Goal: Information Seeking & Learning: Find specific fact

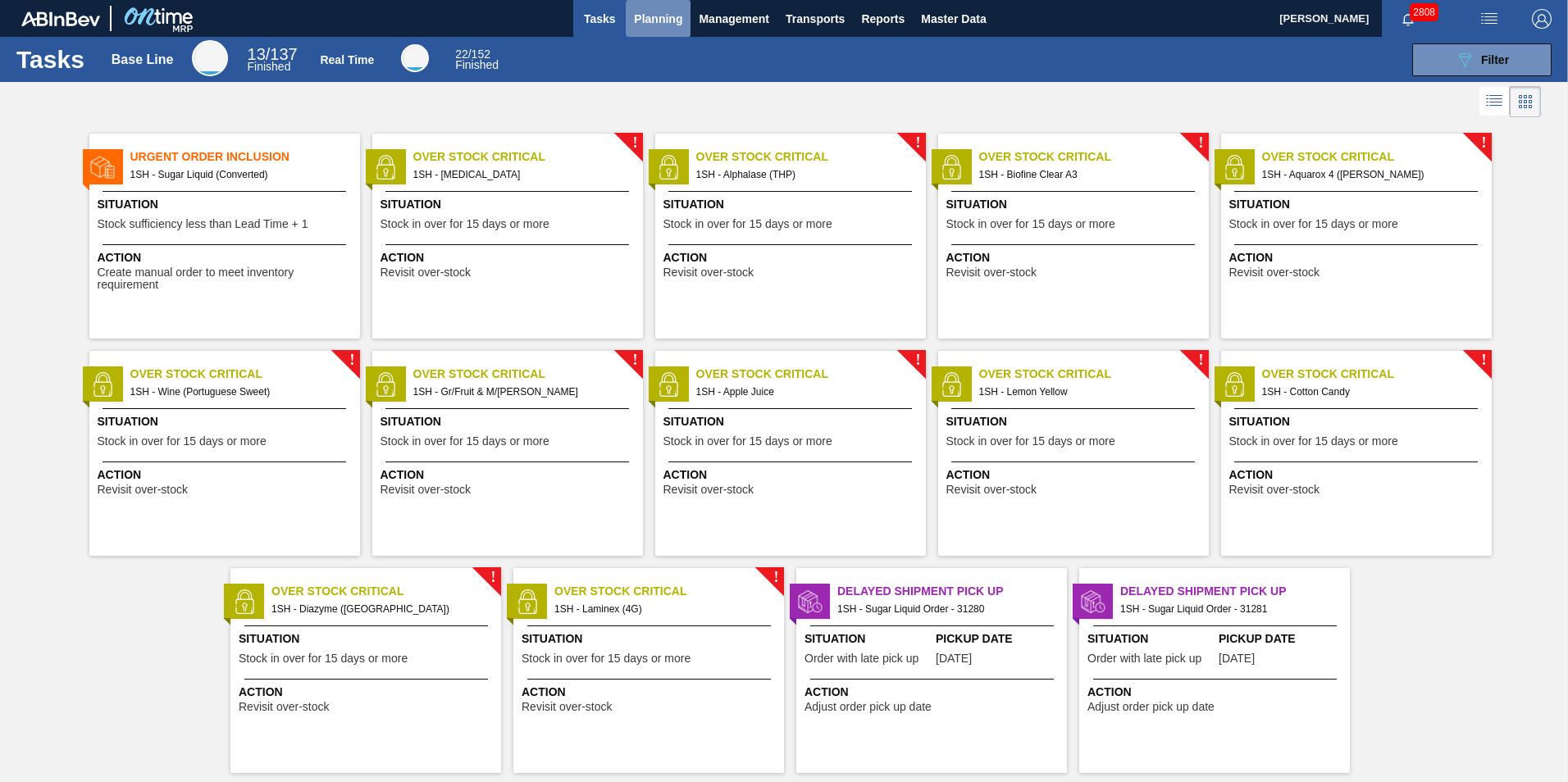
click at [666, 10] on span "Planning" at bounding box center [658, 19] width 48 height 20
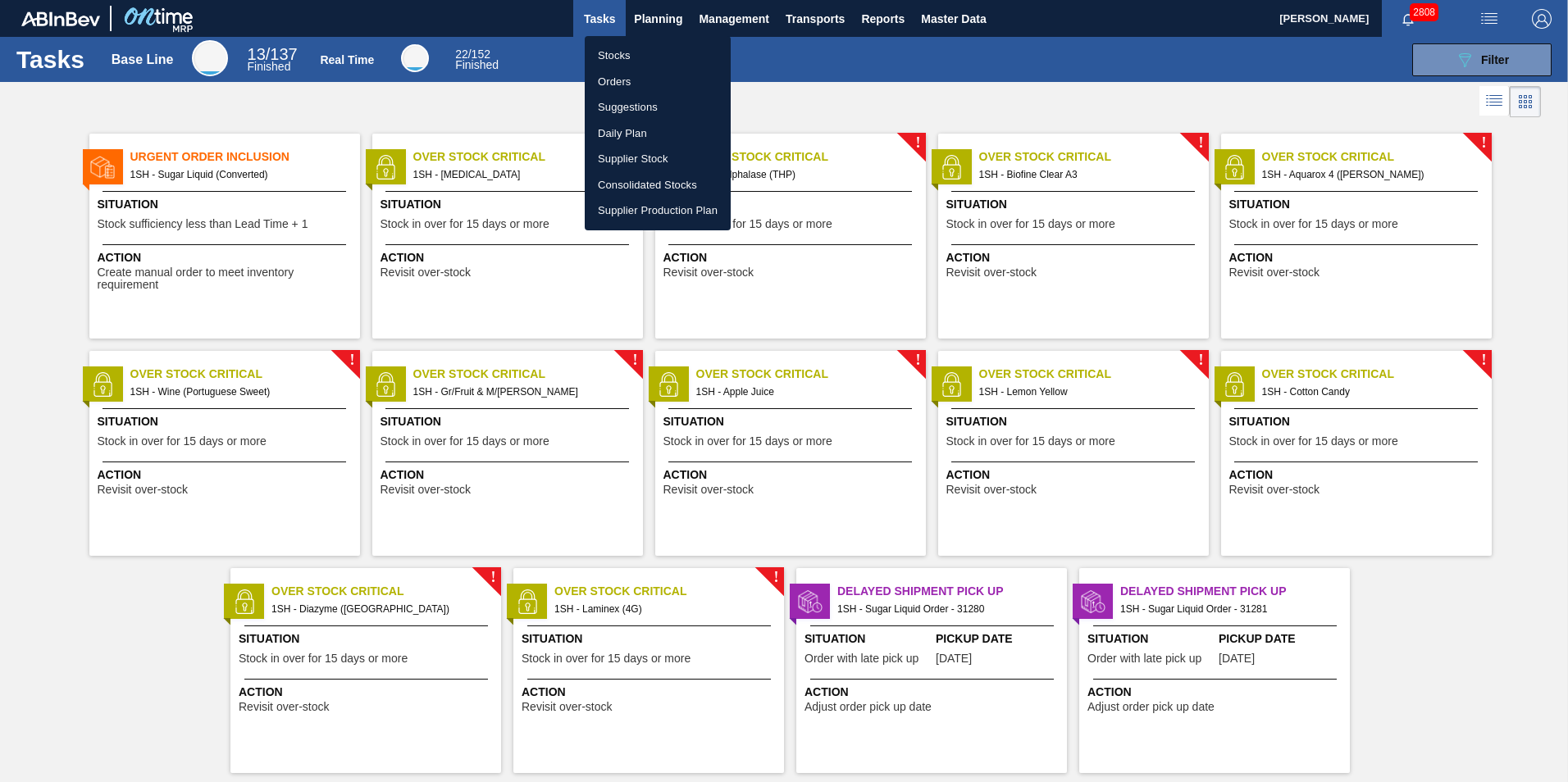
click at [622, 57] on li "Stocks" at bounding box center [658, 56] width 146 height 27
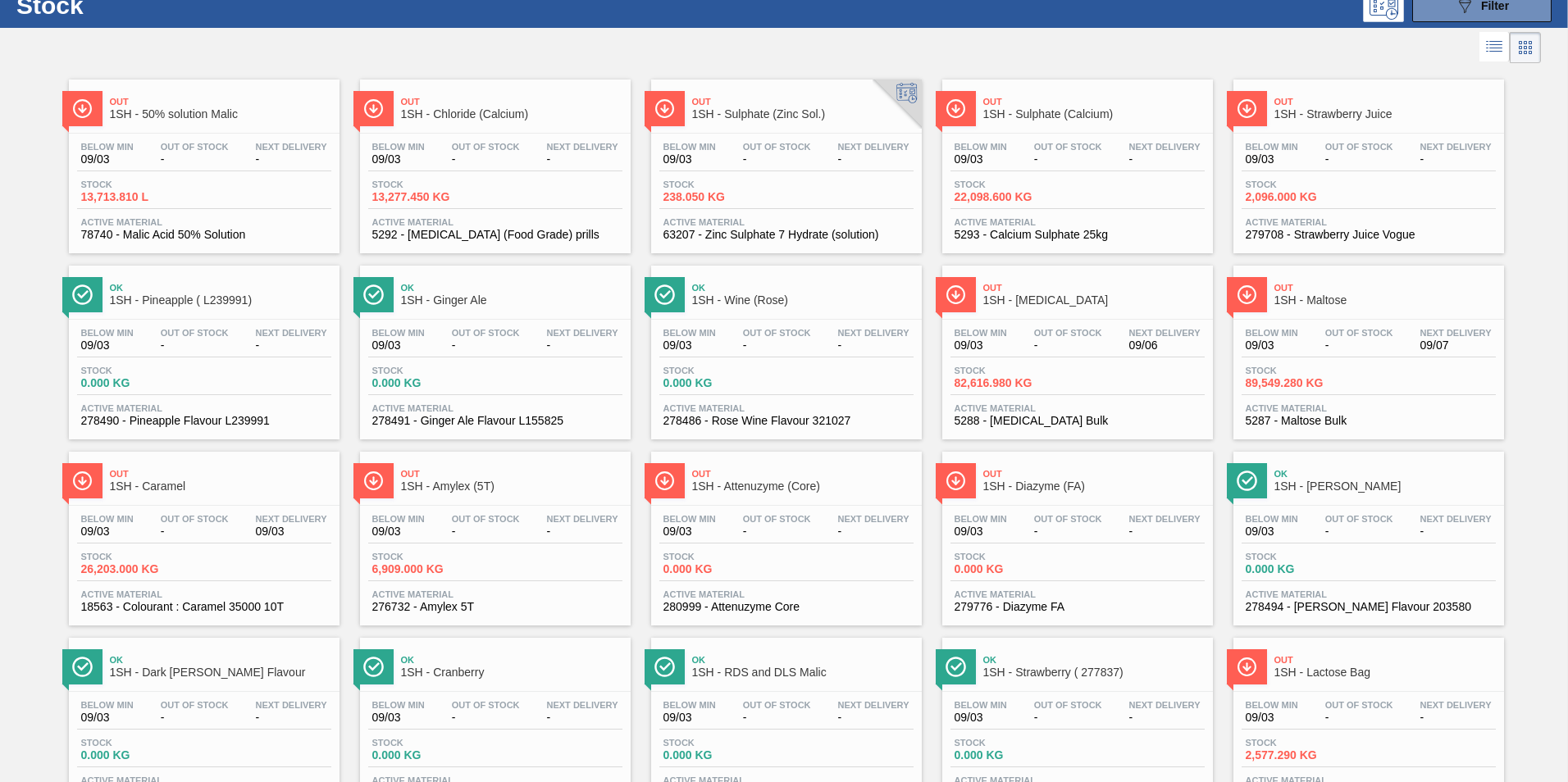
scroll to position [82, 0]
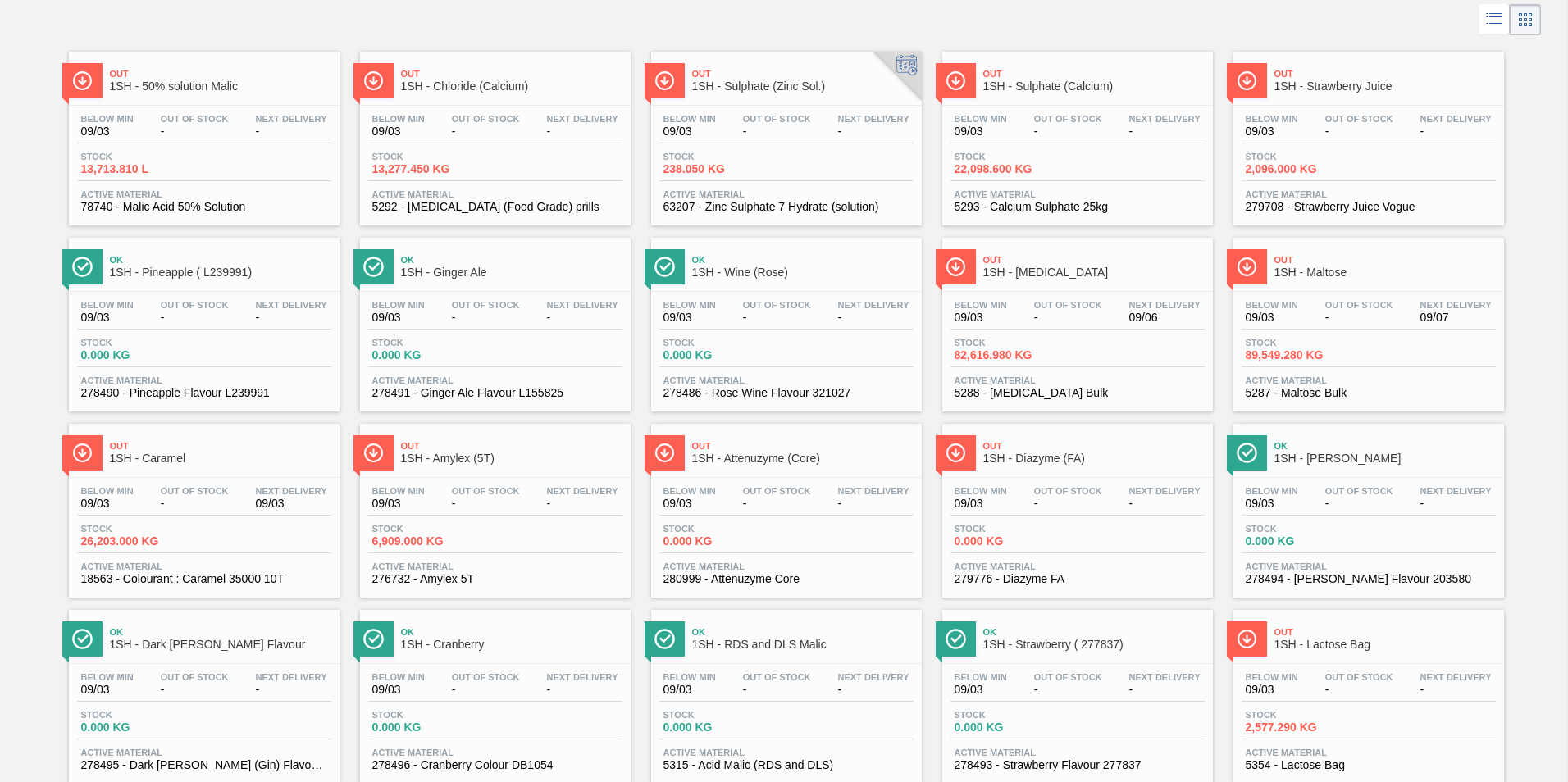
click at [1039, 268] on span "1SH - [MEDICAL_DATA]" at bounding box center [1094, 273] width 221 height 12
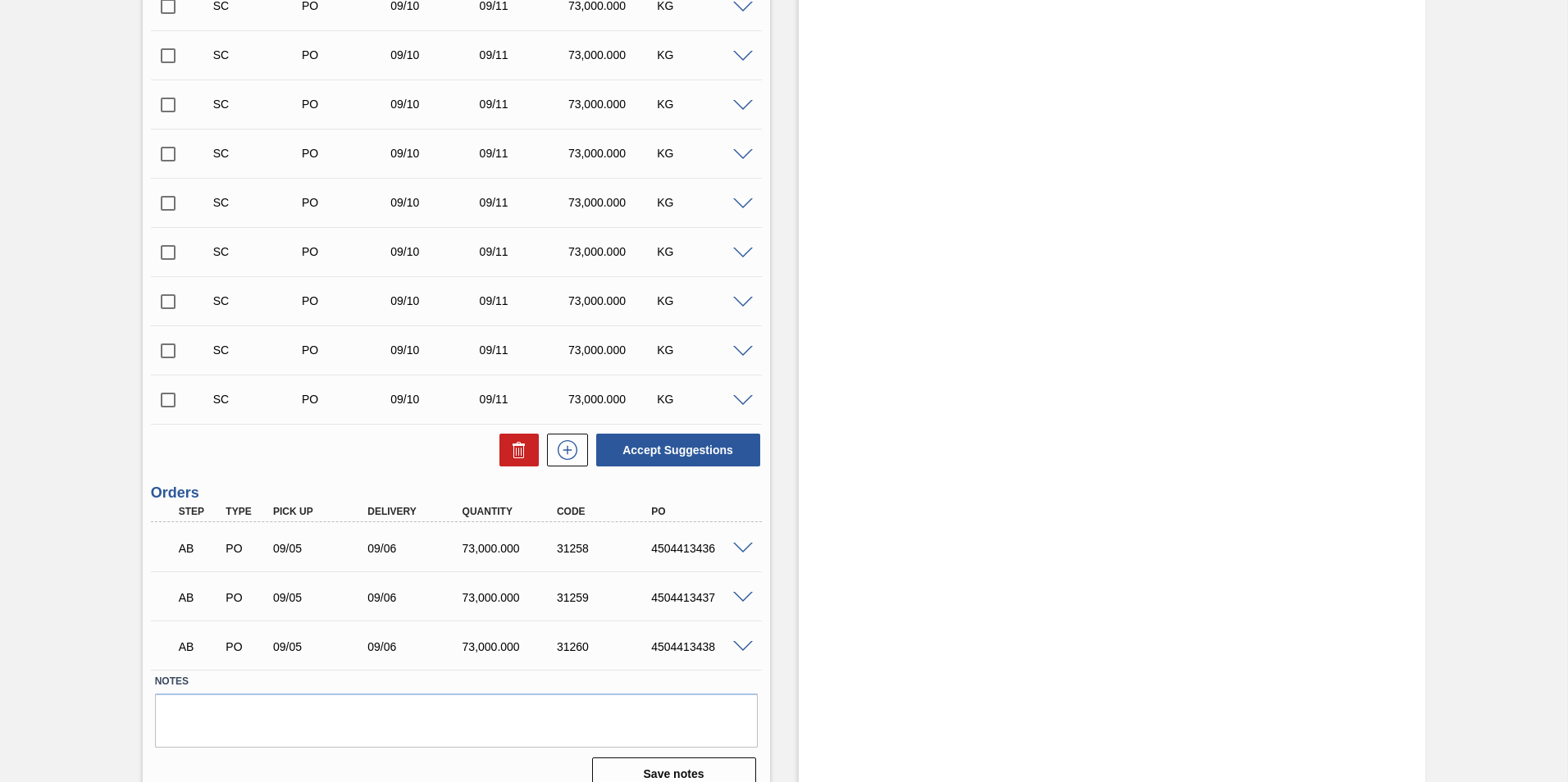
scroll to position [1056, 0]
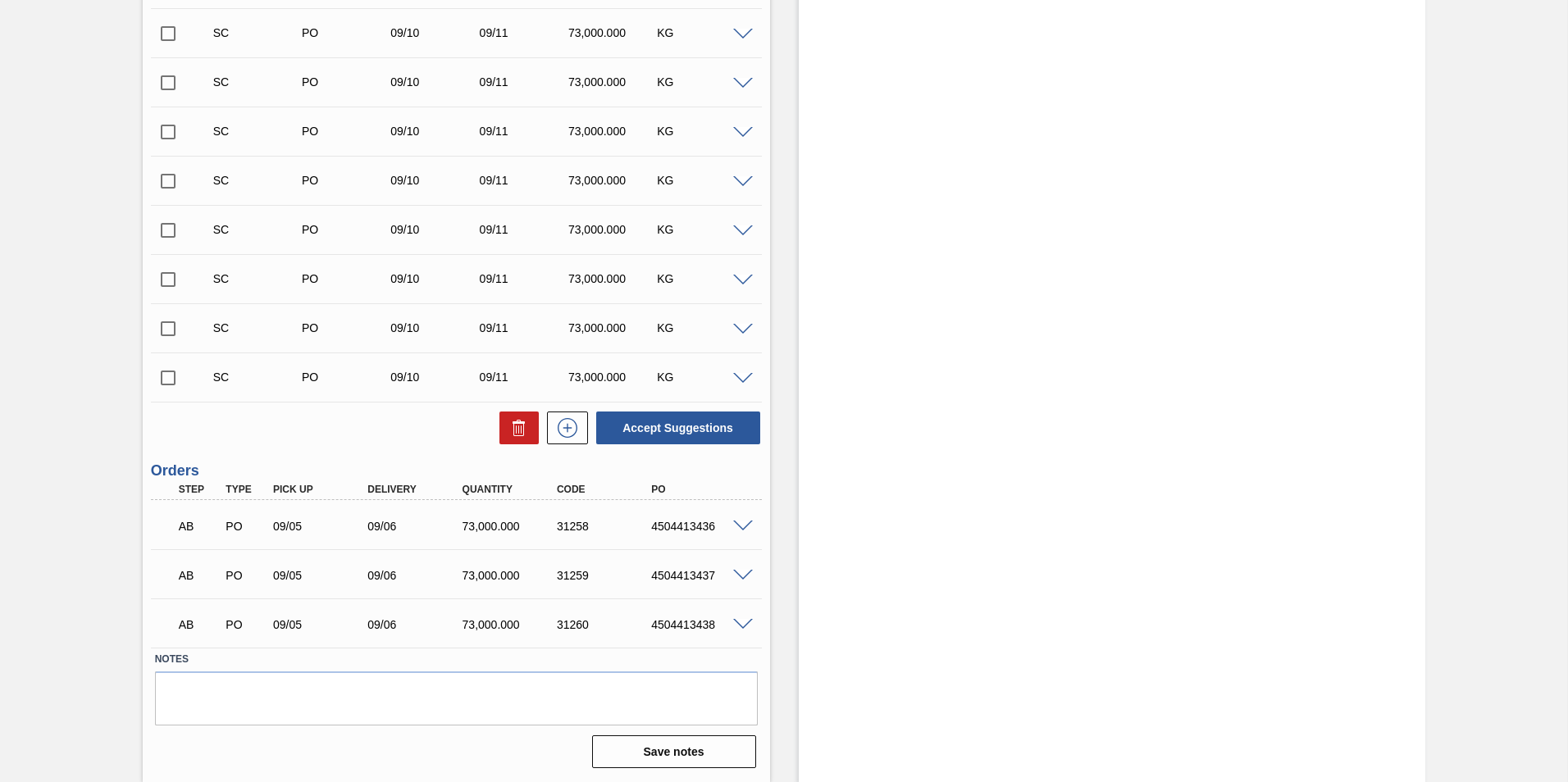
click at [738, 527] on span at bounding box center [743, 526] width 20 height 12
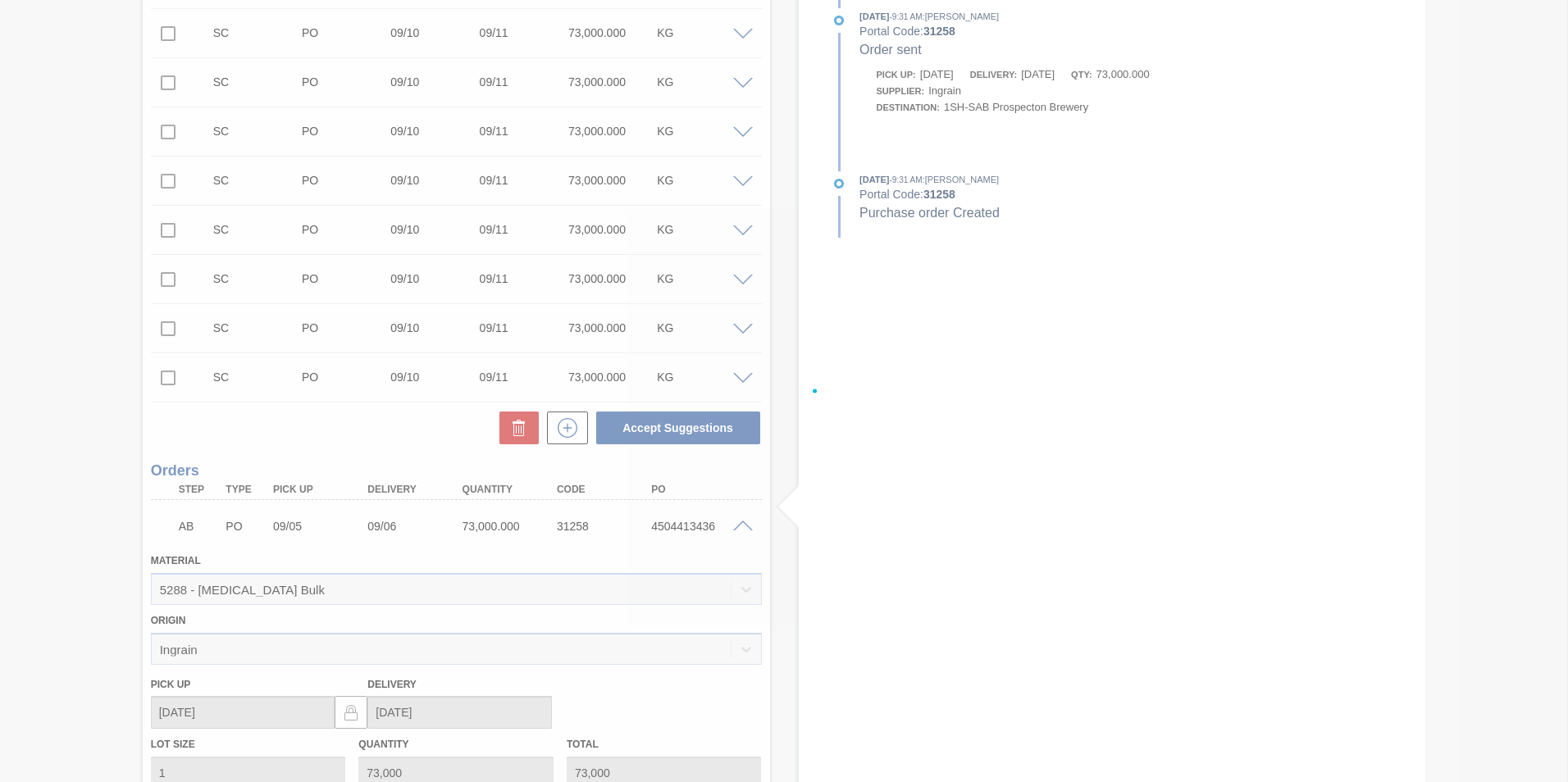
click at [739, 521] on div at bounding box center [784, 391] width 1568 height 782
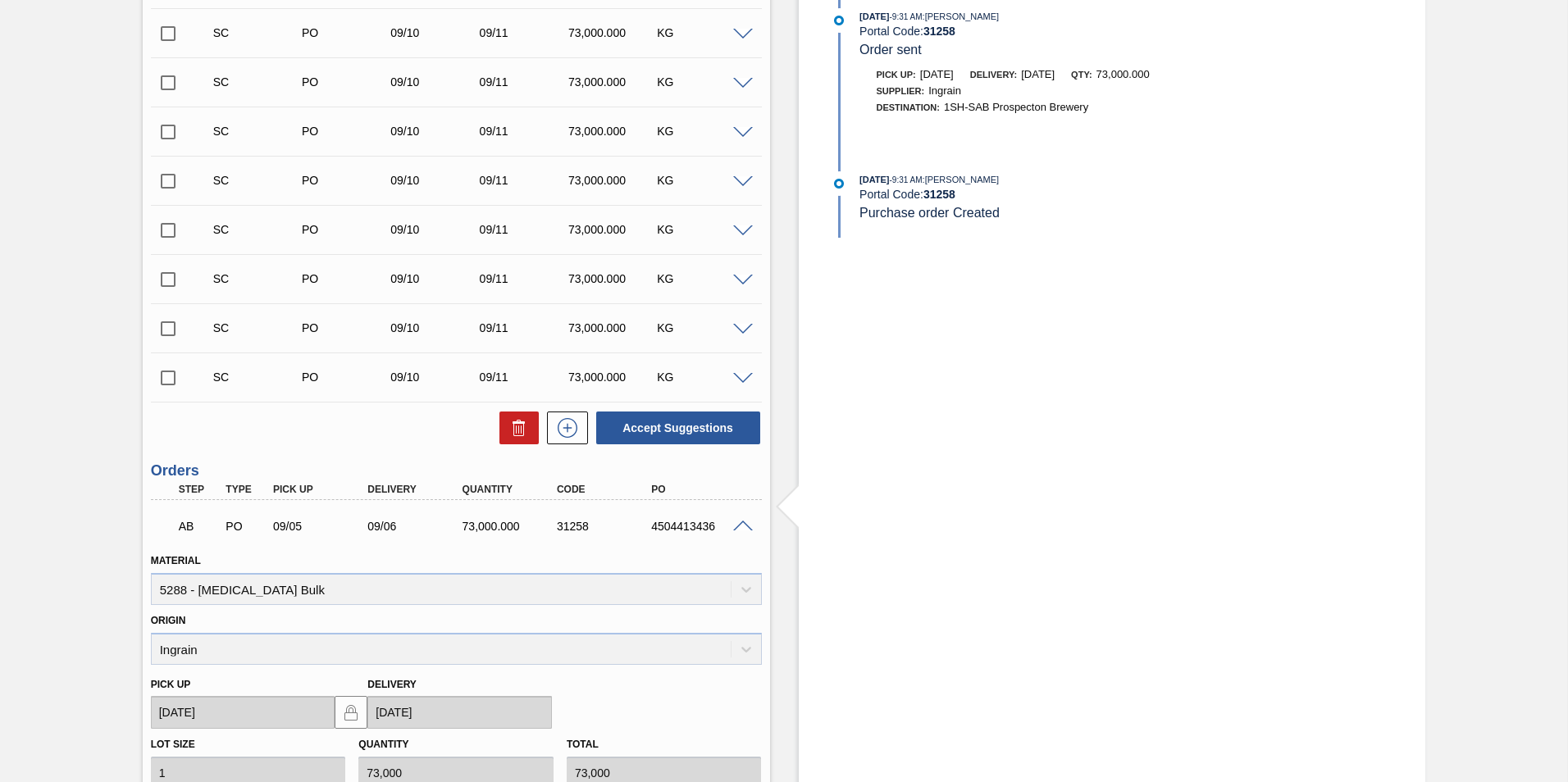
click at [739, 520] on span at bounding box center [743, 526] width 20 height 12
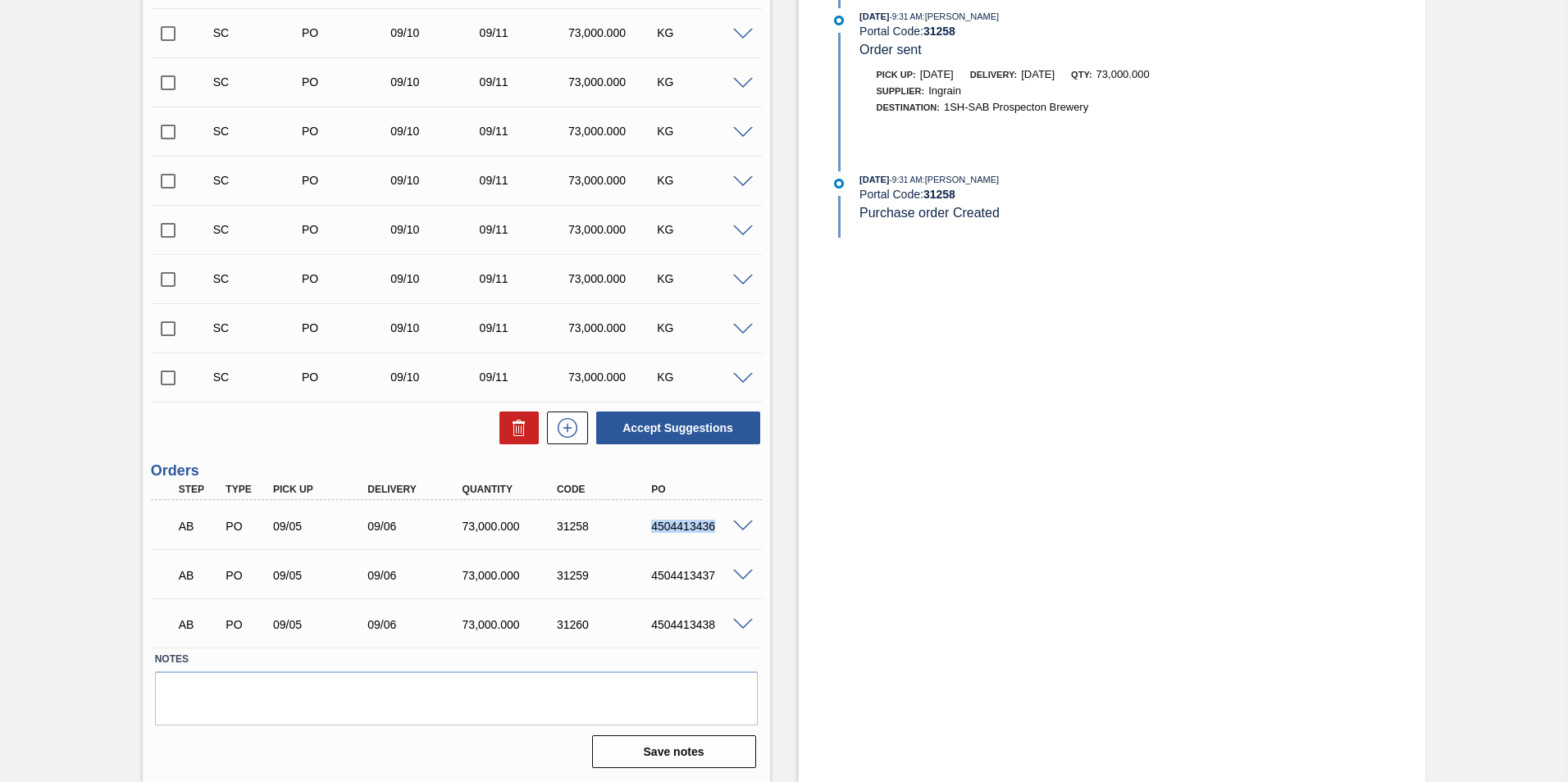
drag, startPoint x: 649, startPoint y: 526, endPoint x: 718, endPoint y: 526, distance: 69.0
click at [718, 526] on div "4504413436" at bounding box center [699, 526] width 106 height 13
copy div "4504413436"
click at [736, 527] on span at bounding box center [743, 526] width 20 height 12
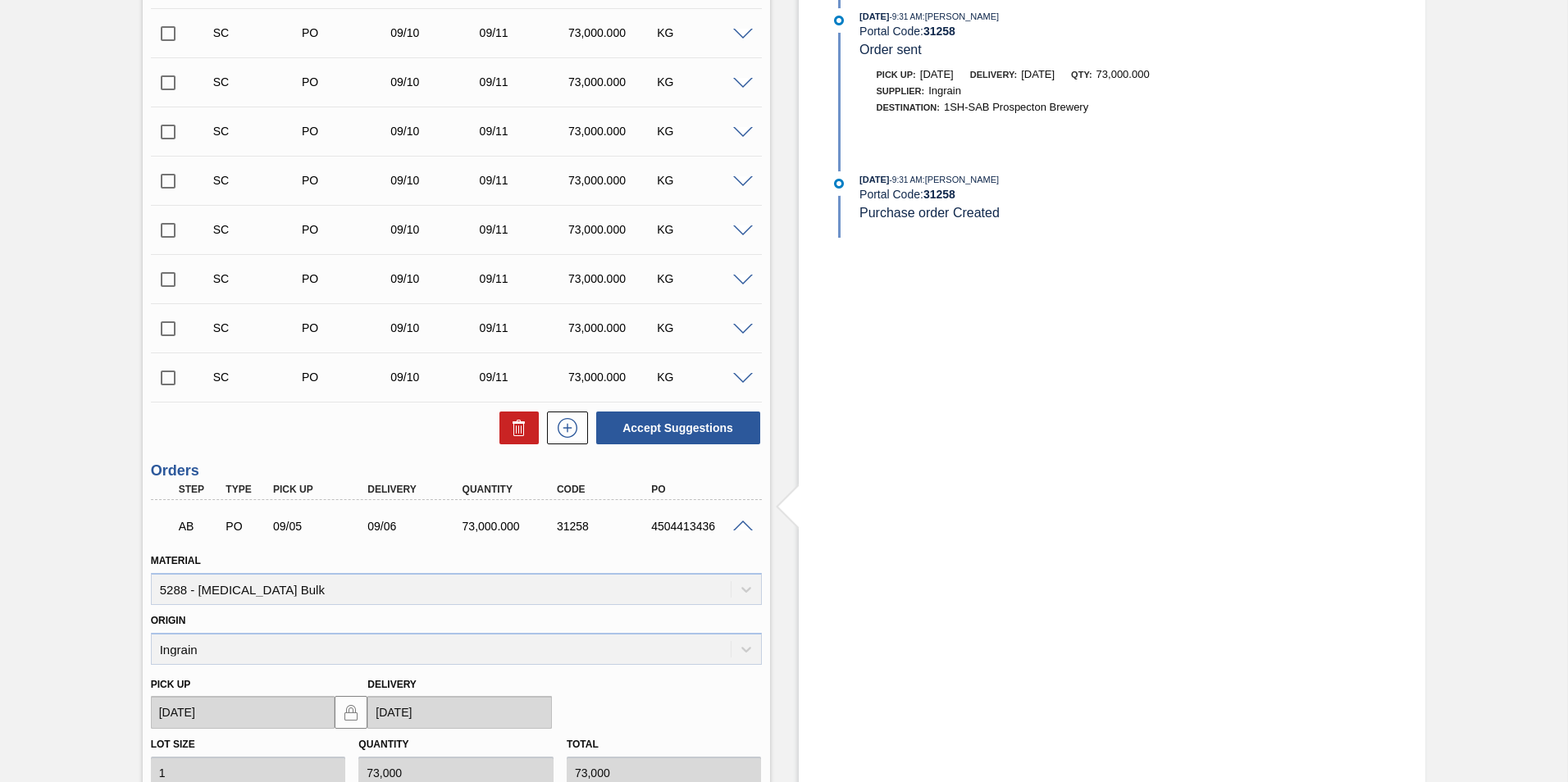
click at [739, 522] on span at bounding box center [743, 526] width 20 height 12
